Goal: Task Accomplishment & Management: Use online tool/utility

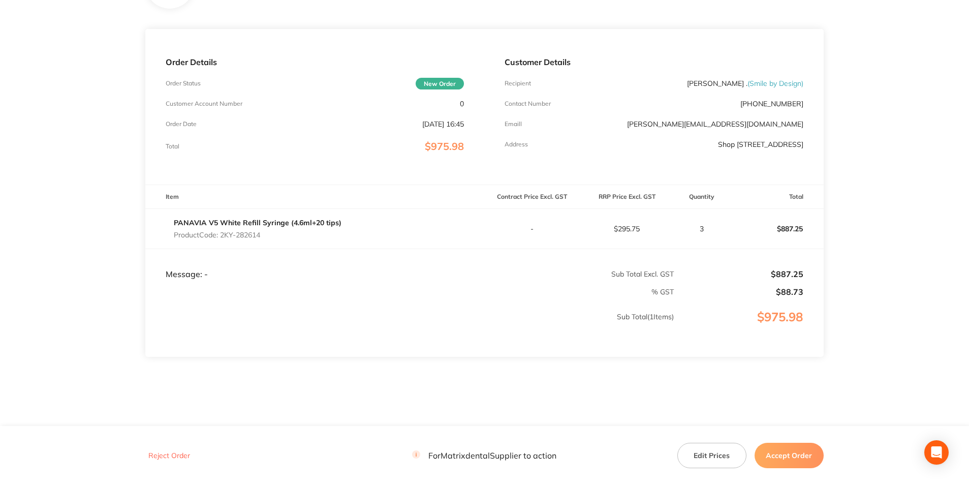
scroll to position [118, 0]
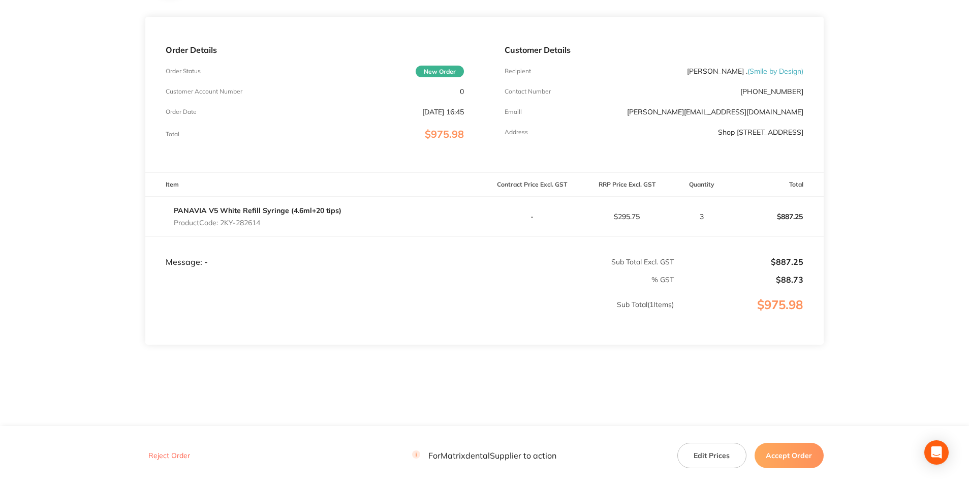
click at [164, 454] on button "Reject Order" at bounding box center [169, 455] width 48 height 9
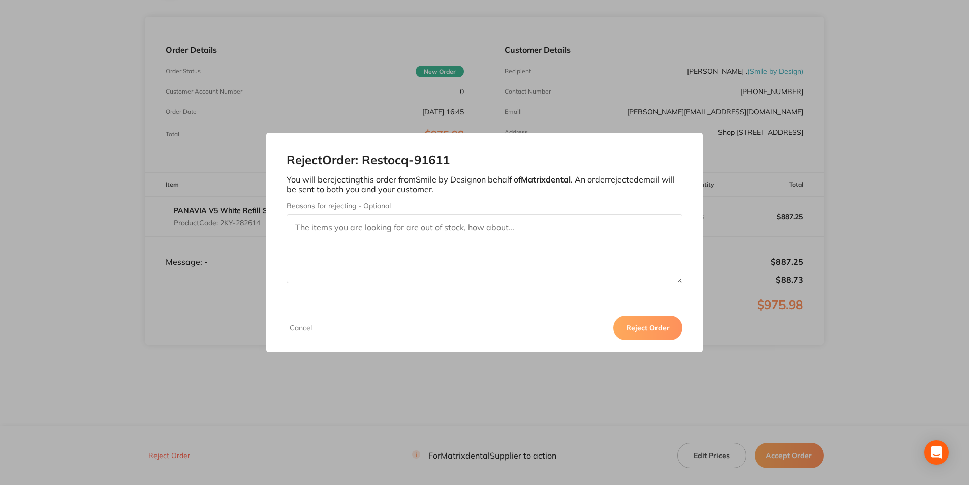
click at [347, 229] on textarea "Reasons for rejecting - Optional" at bounding box center [485, 248] width 396 height 69
type textarea "please contact [PERSON_NAME][EMAIL_ADDRESS][DOMAIN_NAME], regarding ordering on…"
click at [664, 326] on button "Reject Order" at bounding box center [648, 328] width 69 height 24
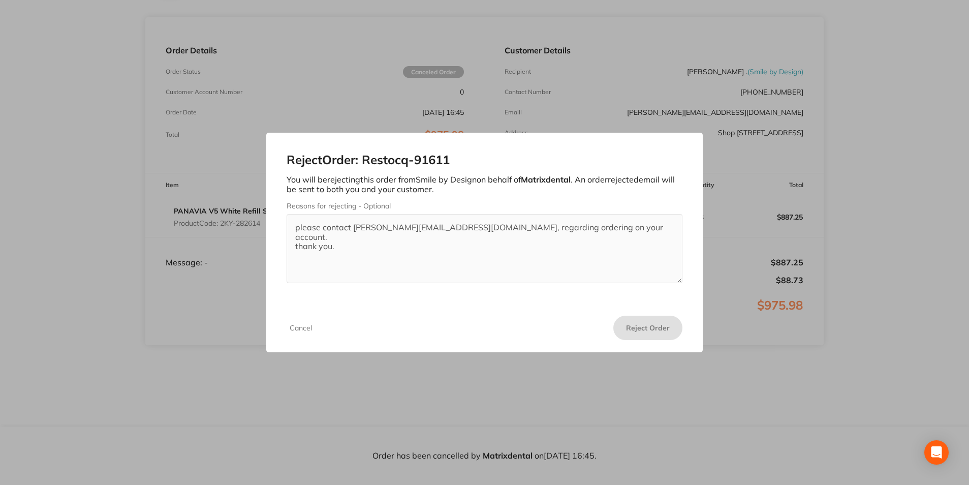
scroll to position [117, 0]
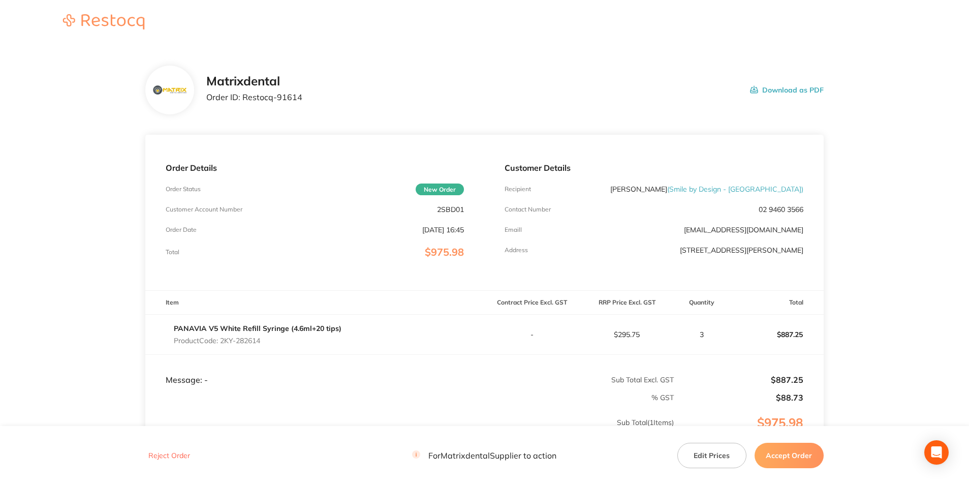
scroll to position [51, 0]
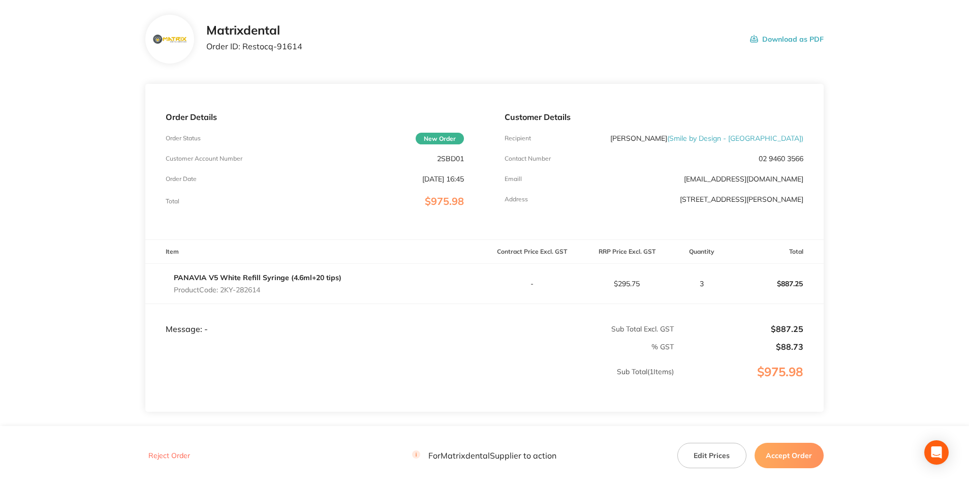
click at [167, 453] on button "Reject Order" at bounding box center [169, 455] width 48 height 9
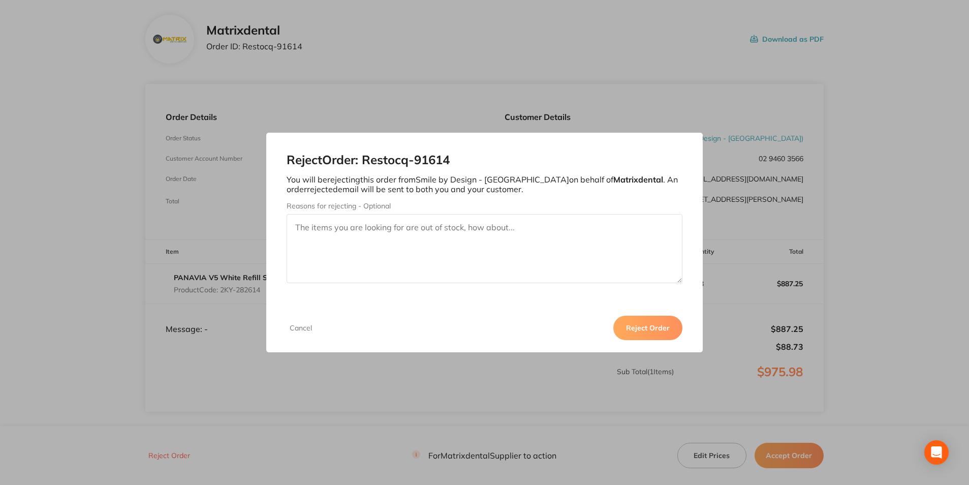
click at [666, 330] on button "Reject Order" at bounding box center [648, 328] width 69 height 24
